Goal: Task Accomplishment & Management: Manage account settings

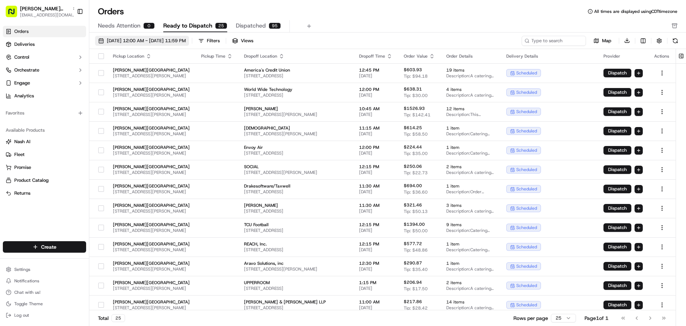
click at [97, 39] on button "[DATE] 12:00 AM - [DATE] 11:59 PM" at bounding box center [142, 41] width 94 height 10
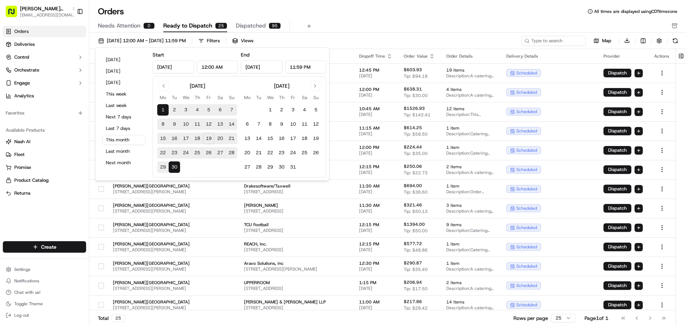
click at [219, 139] on button "20" at bounding box center [219, 138] width 11 height 11
type input "[DATE]"
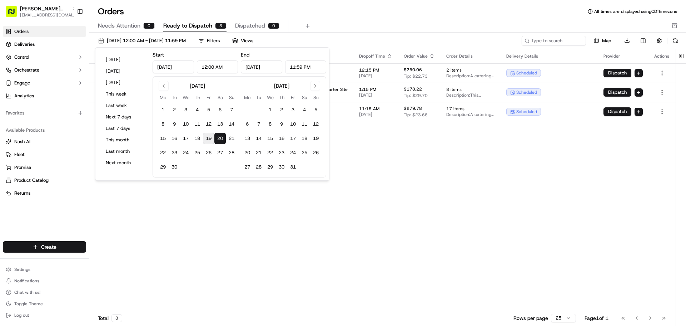
click at [200, 283] on div "Pickup Location Pickup Time Dropoff Location Dropoff Time Order Value Order Det…" at bounding box center [382, 179] width 586 height 261
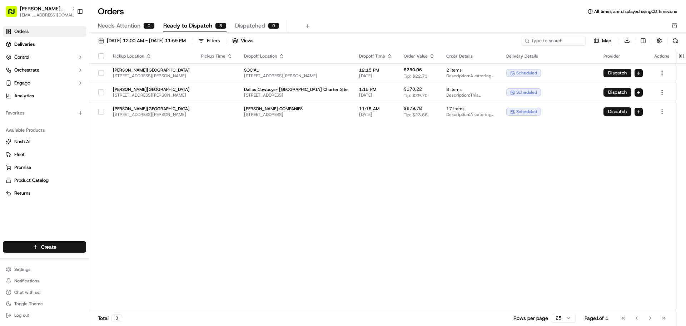
click at [102, 59] on th at bounding box center [98, 56] width 18 height 14
click at [101, 56] on button "button" at bounding box center [101, 56] width 6 height 6
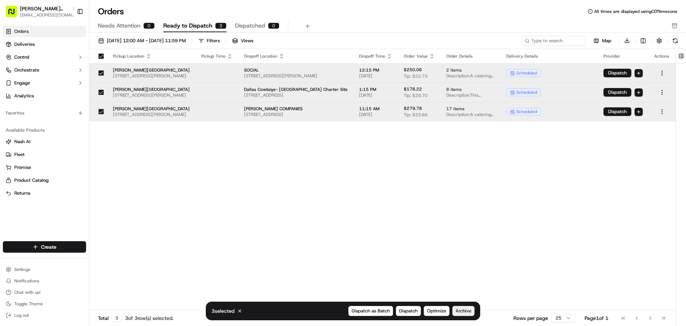
click at [470, 310] on span "Archive" at bounding box center [464, 310] width 16 height 6
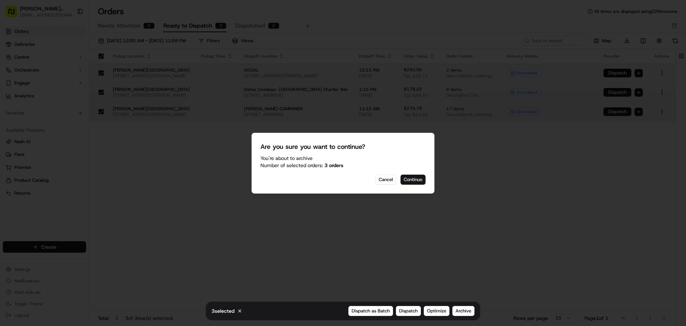
click at [417, 180] on button "Continue" at bounding box center [413, 179] width 25 height 10
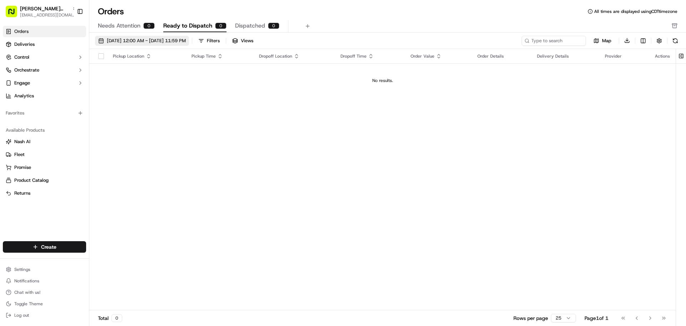
click at [101, 40] on button "[DATE] 12:00 AM - [DATE] 11:59 PM" at bounding box center [142, 41] width 94 height 10
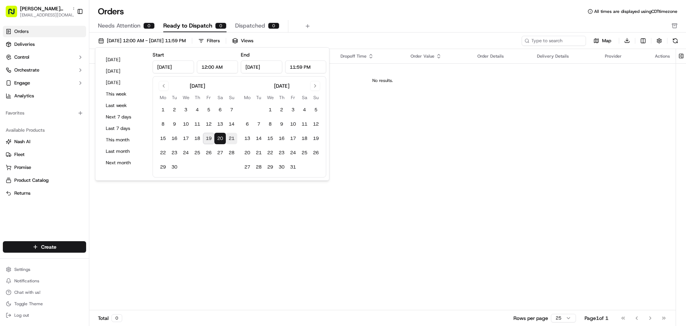
click at [233, 138] on button "21" at bounding box center [231, 138] width 11 height 11
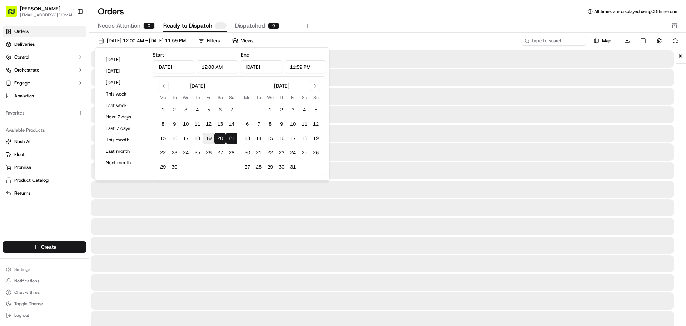
type input "[DATE]"
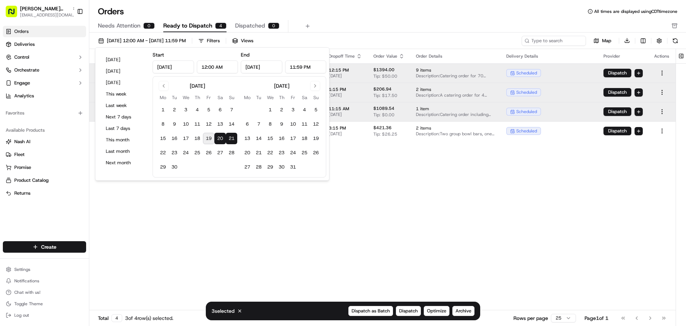
click at [235, 216] on div "Pickup Location Pickup Time Dropoff Location Dropoff Time Order Value Order Det…" at bounding box center [382, 179] width 586 height 261
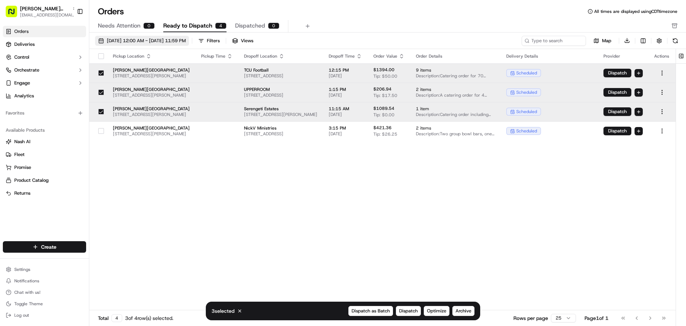
click at [104, 41] on button "[DATE] 12:00 AM - [DATE] 11:59 PM" at bounding box center [142, 41] width 94 height 10
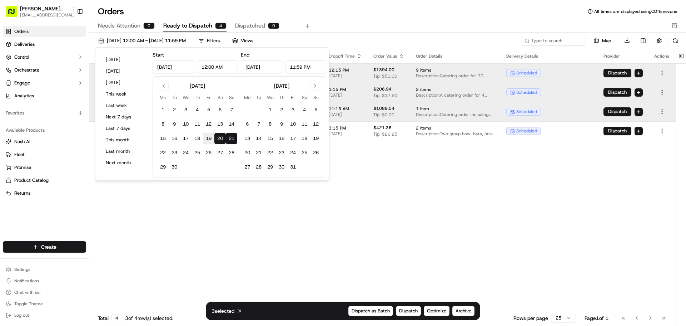
click at [228, 138] on button "21" at bounding box center [231, 138] width 11 height 11
type input "[DATE]"
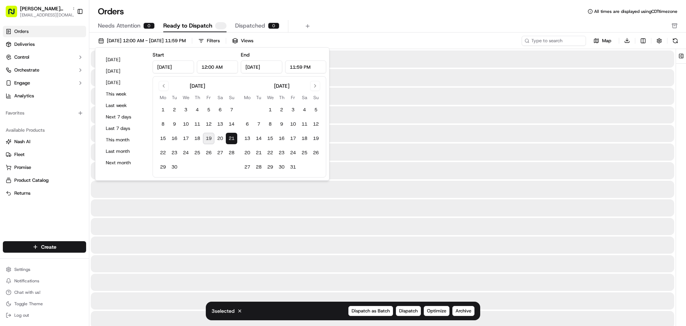
click at [228, 138] on button "21" at bounding box center [231, 138] width 11 height 11
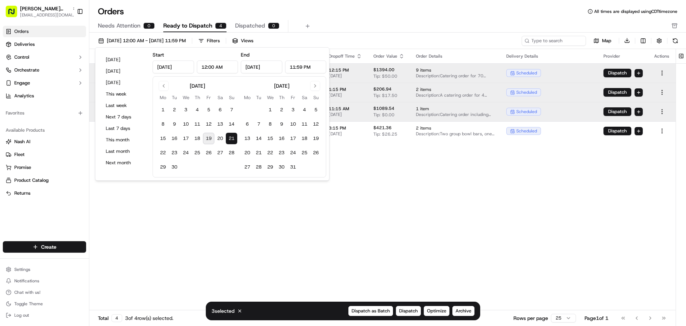
click at [228, 218] on div "Pickup Location Pickup Time Dropoff Location Dropoff Time Order Value Order Det…" at bounding box center [382, 179] width 586 height 261
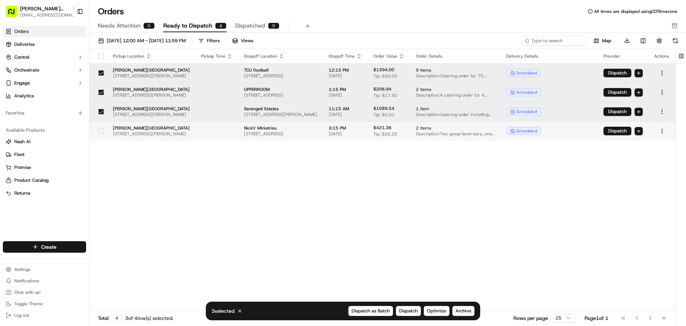
click at [101, 131] on button "button" at bounding box center [101, 131] width 6 height 6
click at [466, 308] on span "Archive" at bounding box center [464, 310] width 16 height 6
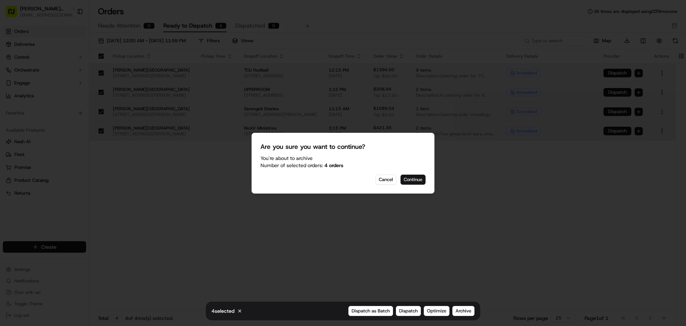
click at [421, 177] on button "Continue" at bounding box center [413, 179] width 25 height 10
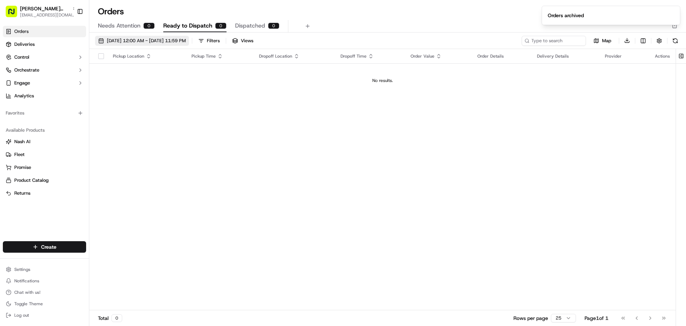
click at [101, 41] on button "[DATE] 12:00 AM - [DATE] 11:59 PM" at bounding box center [142, 41] width 94 height 10
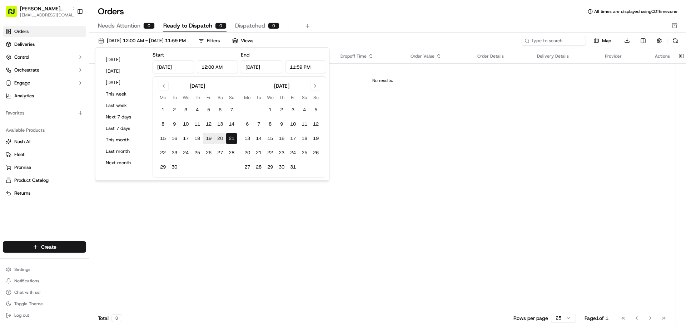
click at [220, 138] on button "20" at bounding box center [219, 138] width 11 height 11
type input "[DATE]"
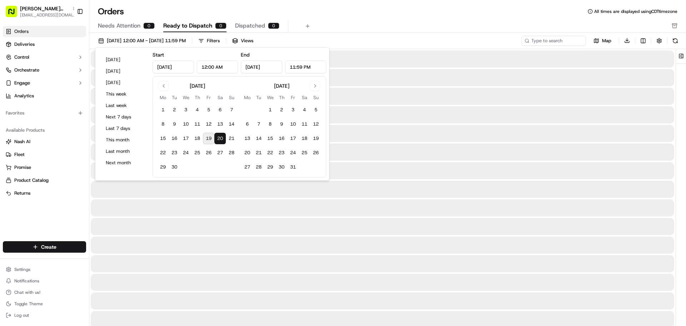
click at [220, 138] on button "20" at bounding box center [219, 138] width 11 height 11
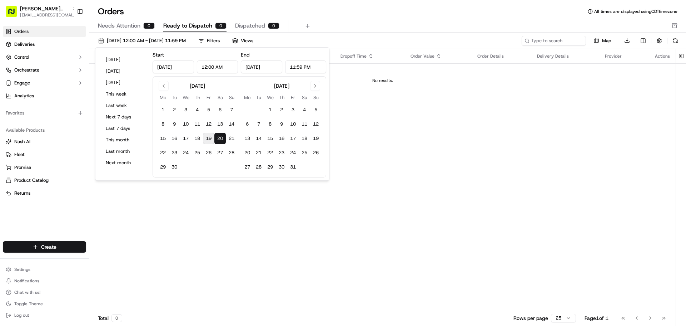
click at [239, 243] on div "Pickup Location Pickup Time Dropoff Location Dropoff Time Order Value Order Det…" at bounding box center [382, 179] width 586 height 261
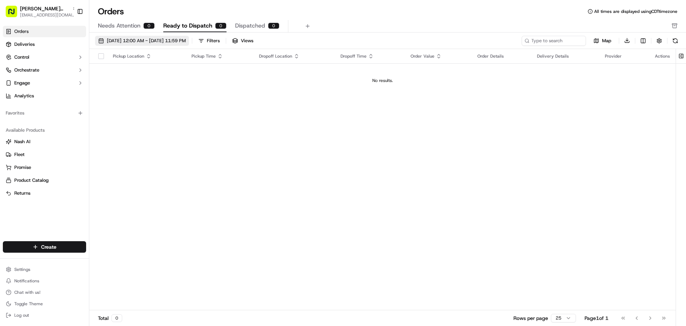
click at [102, 41] on button "[DATE] 12:00 AM - [DATE] 11:59 PM" at bounding box center [142, 41] width 94 height 10
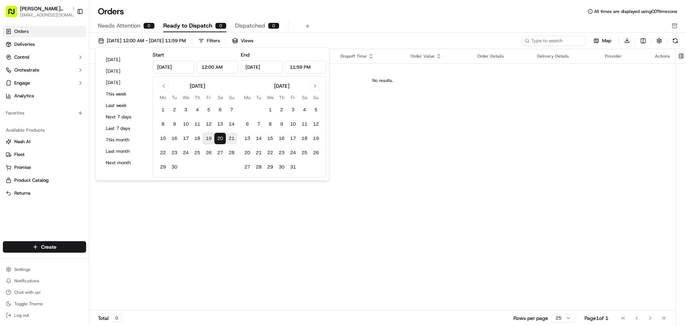
click at [228, 136] on button "21" at bounding box center [231, 138] width 11 height 11
type input "[DATE]"
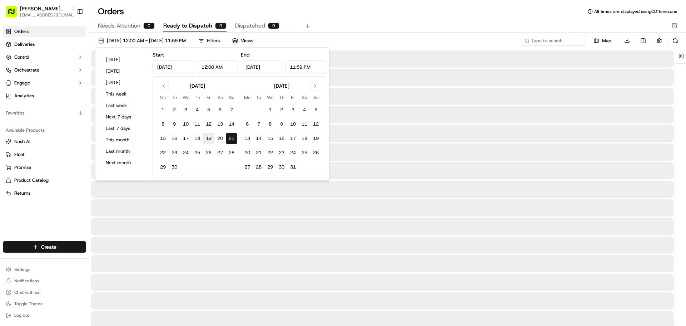
click at [228, 136] on button "21" at bounding box center [231, 138] width 11 height 11
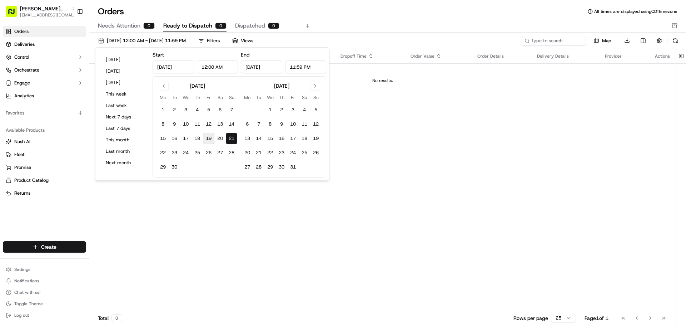
click at [231, 211] on div "Pickup Location Pickup Time Dropoff Location Dropoff Time Order Value Order Det…" at bounding box center [382, 179] width 586 height 261
